Goal: Task Accomplishment & Management: Complete application form

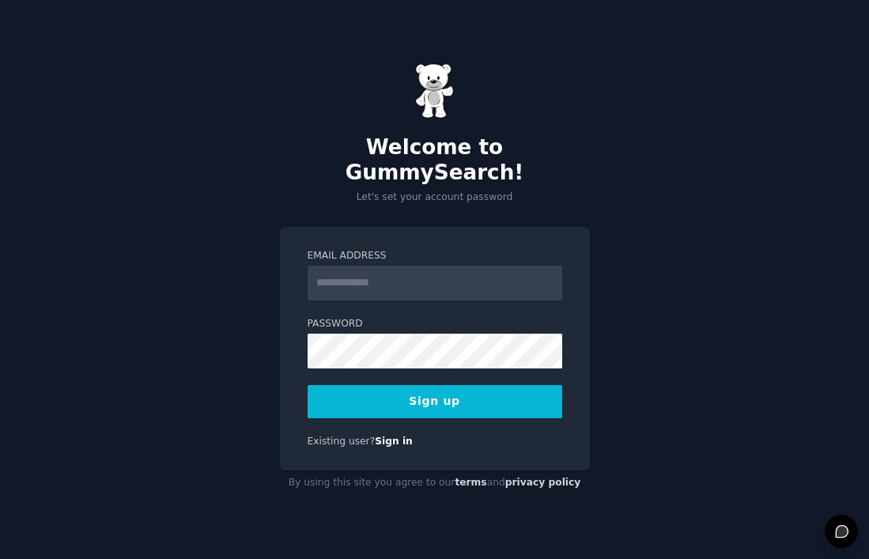
click at [445, 280] on input "Email Address" at bounding box center [435, 283] width 255 height 35
type input "**********"
click at [452, 392] on button "Sign up" at bounding box center [435, 401] width 255 height 33
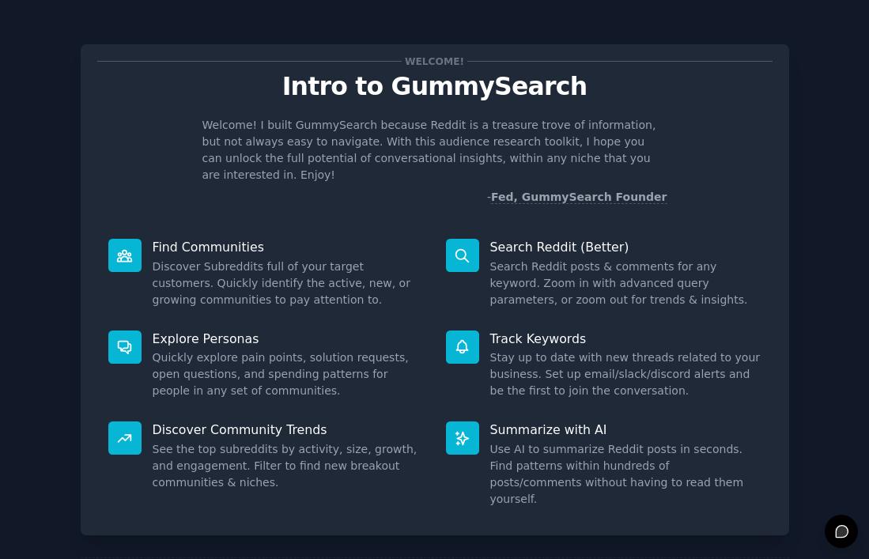
scroll to position [59, 0]
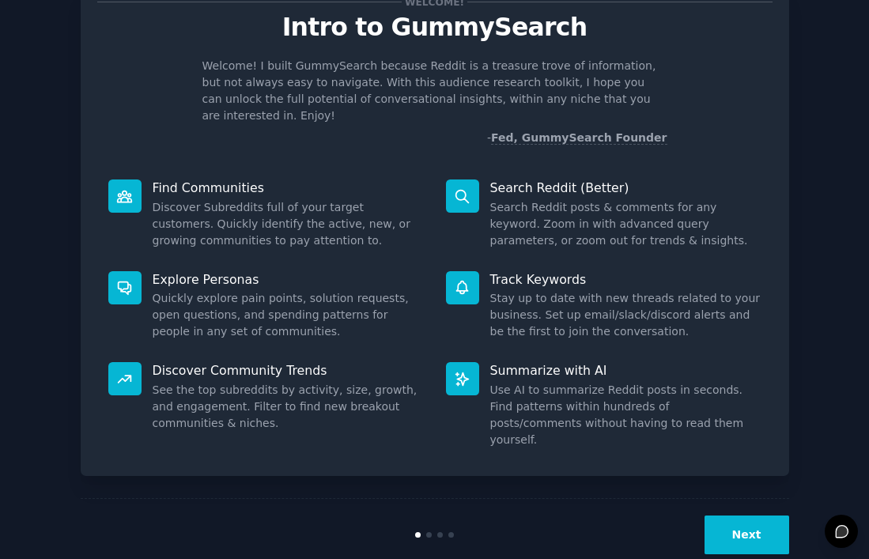
click at [443, 189] on div "Search Reddit (Better) Search Reddit posts & comments for any keyword. Zoom in …" at bounding box center [604, 215] width 338 height 92
click at [738, 516] on button "Next" at bounding box center [747, 535] width 85 height 39
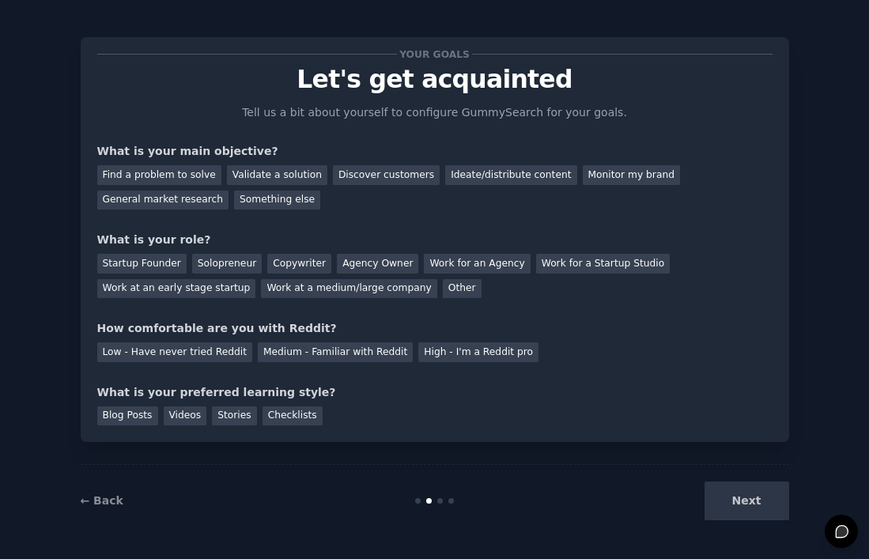
click at [742, 278] on div "Startup Founder Solopreneur Copywriter Agency Owner Work for an Agency Work for…" at bounding box center [435, 273] width 676 height 50
click at [333, 168] on div "Discover customers" at bounding box center [386, 175] width 107 height 20
click at [218, 259] on div "Solopreneur" at bounding box center [227, 264] width 70 height 20
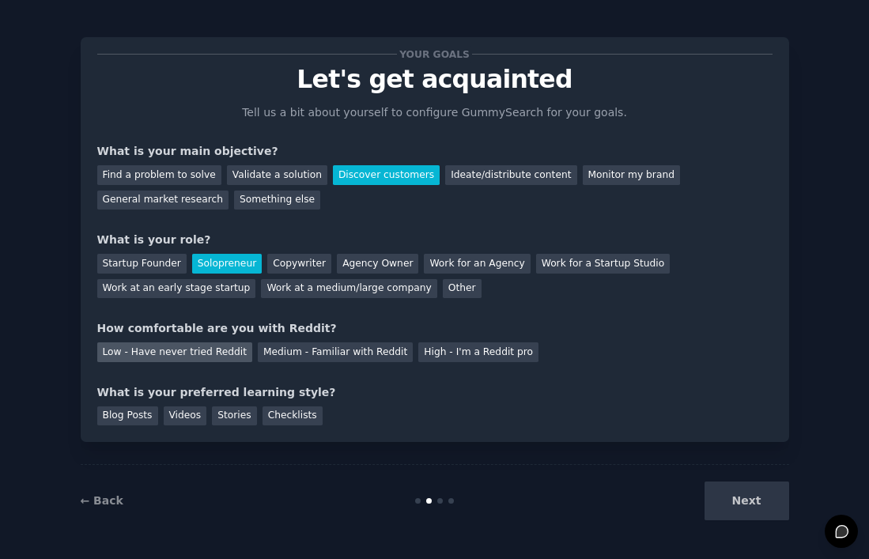
click at [202, 350] on div "Low - Have never tried Reddit" at bounding box center [174, 353] width 155 height 20
click at [183, 418] on div "Videos" at bounding box center [186, 417] width 44 height 20
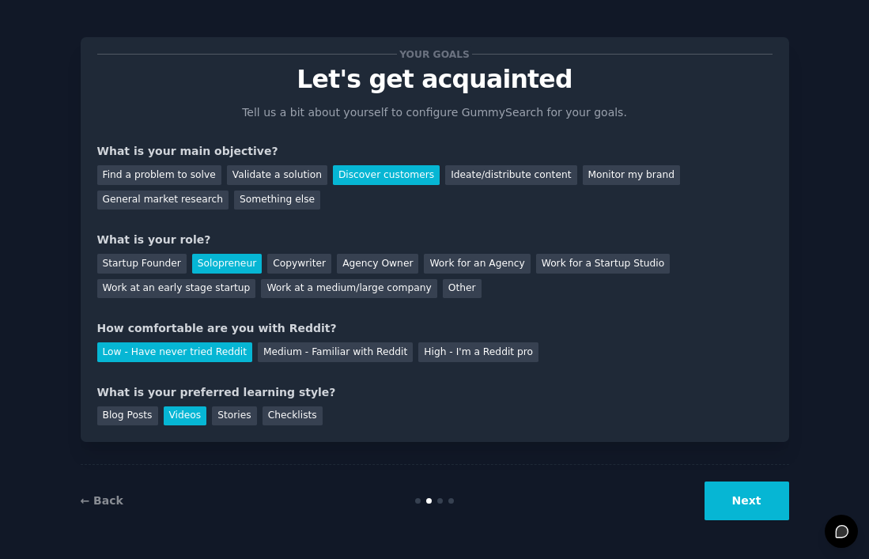
click at [744, 506] on button "Next" at bounding box center [747, 501] width 85 height 39
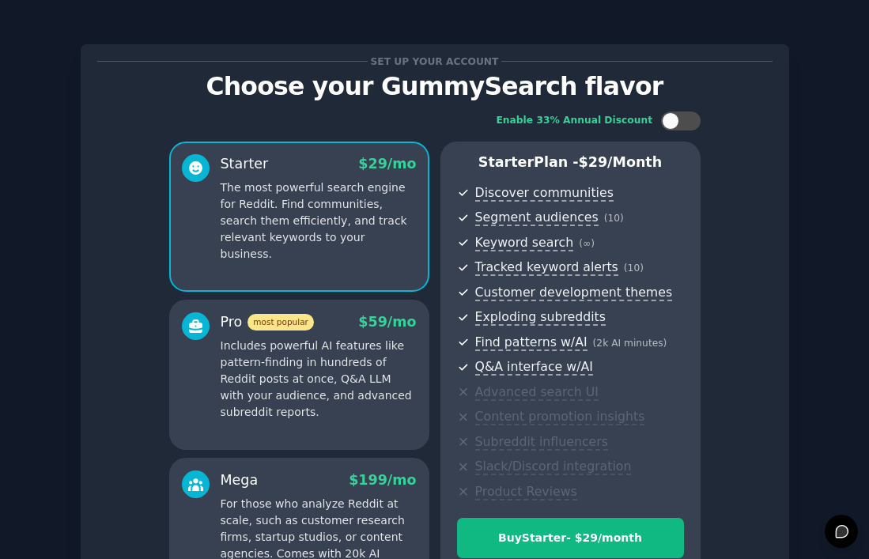
click at [504, 81] on p "Choose your GummySearch flavor" at bounding box center [435, 87] width 676 height 28
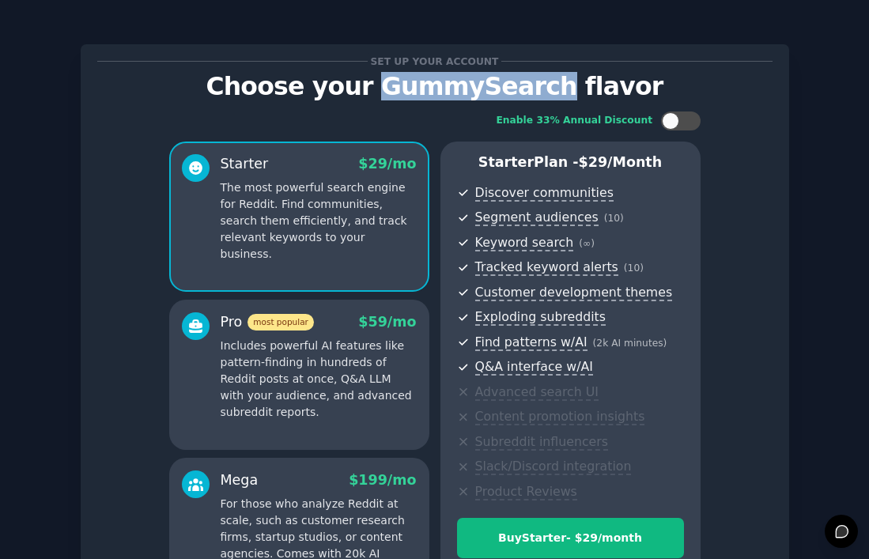
click at [504, 81] on p "Choose your GummySearch flavor" at bounding box center [435, 87] width 676 height 28
copy p "GummySearch"
